Goal: Information Seeking & Learning: Understand process/instructions

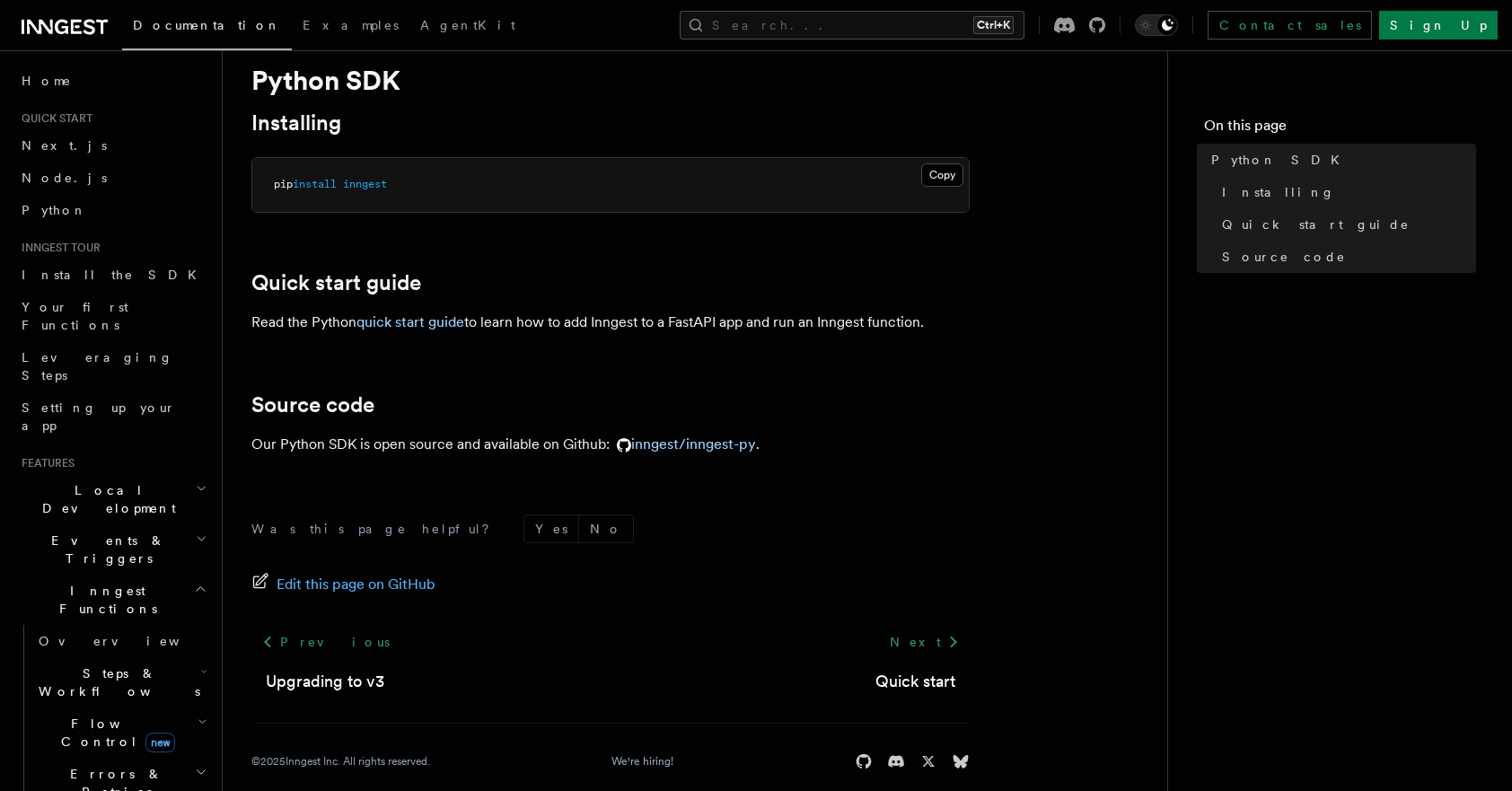
scroll to position [56, 0]
click at [934, 673] on link "Quick start" at bounding box center [915, 681] width 80 height 25
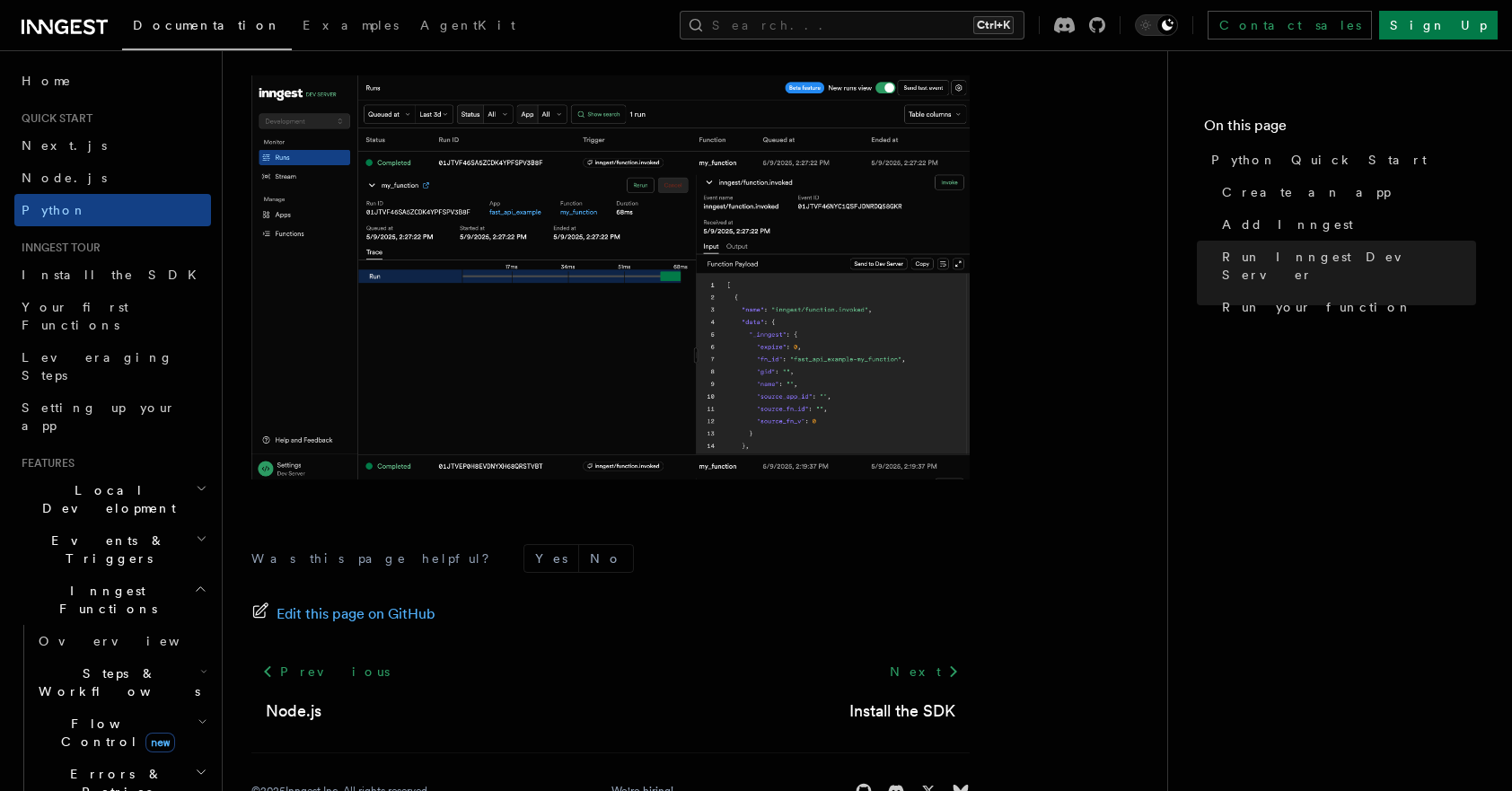
scroll to position [3746, 0]
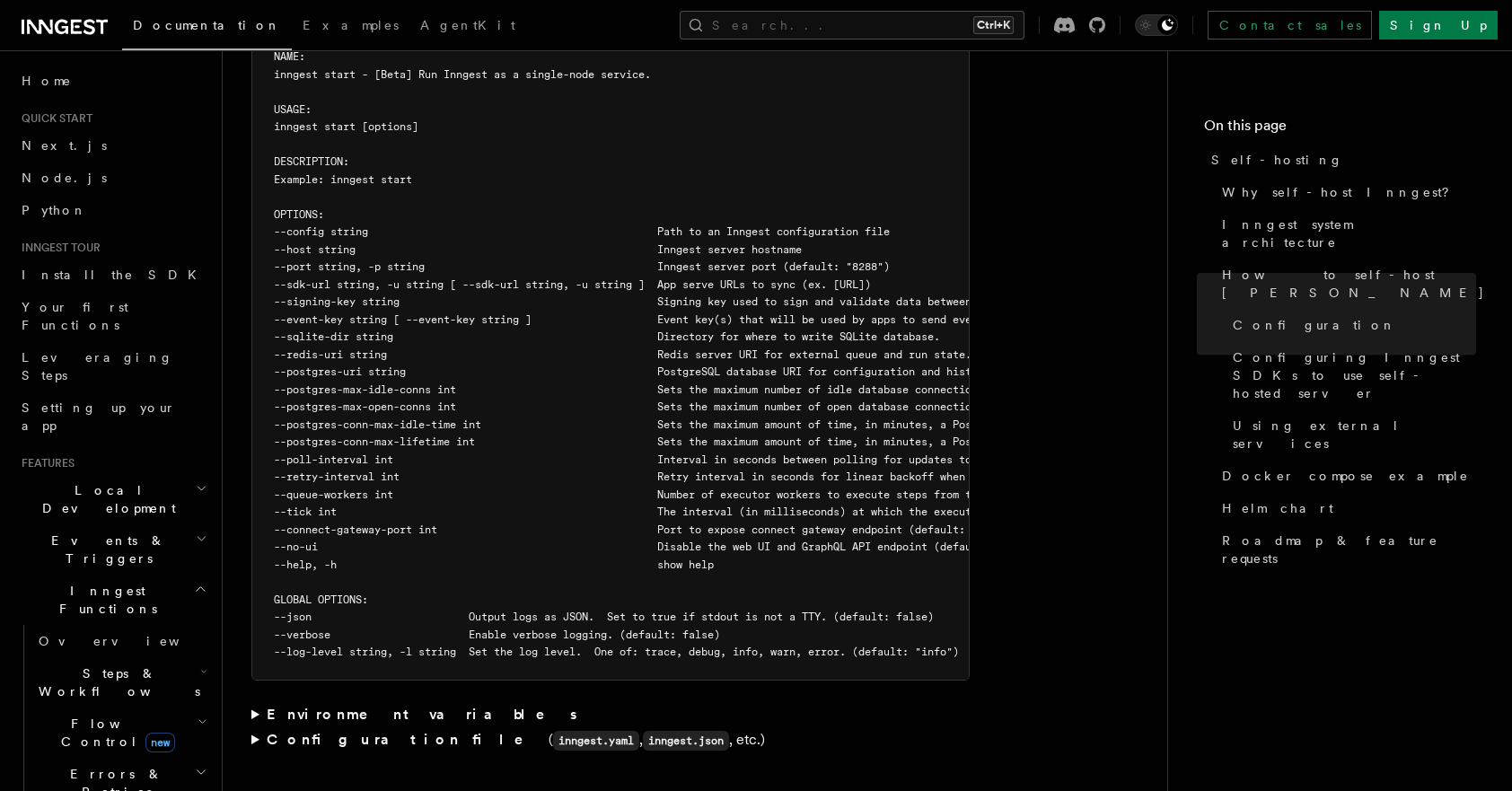
scroll to position [3187, 0]
